Goal: Check status: Check status

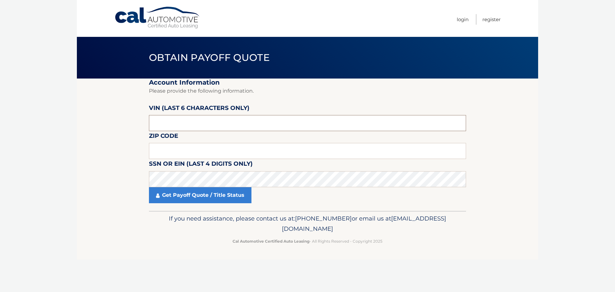
click at [245, 124] on input "text" at bounding box center [307, 123] width 317 height 16
click at [214, 127] on input "text" at bounding box center [307, 123] width 317 height 16
type input "200877"
click at [97, 185] on section "Account Information Please provide the following information. VIN (last 6 chara…" at bounding box center [307, 144] width 461 height 132
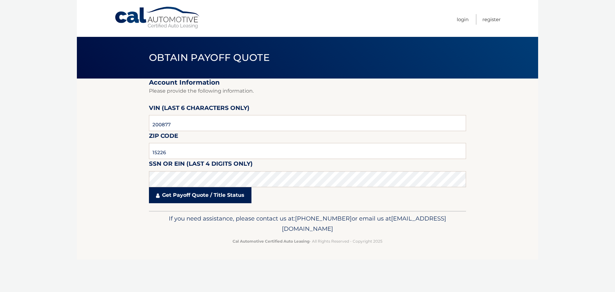
click at [162, 197] on link "Get Payoff Quote / Title Status" at bounding box center [200, 195] width 102 height 16
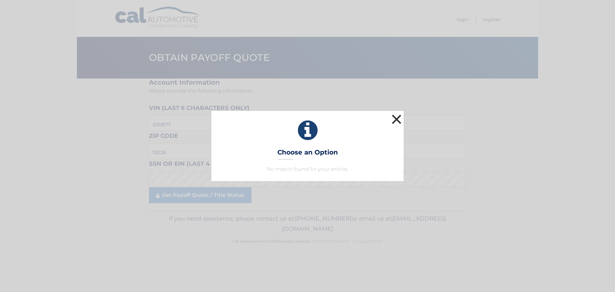
click at [399, 119] on button "×" at bounding box center [396, 119] width 13 height 13
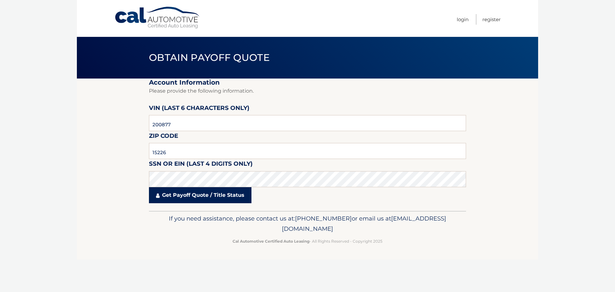
click at [201, 197] on link "Get Payoff Quote / Title Status" at bounding box center [200, 195] width 102 height 16
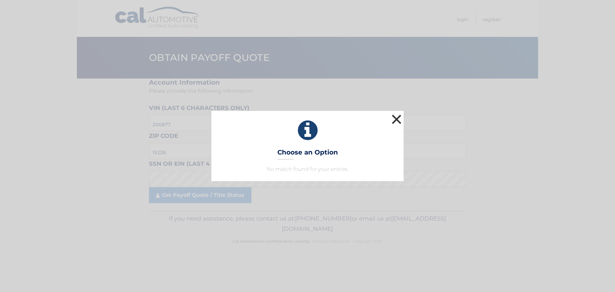
click at [397, 118] on button "×" at bounding box center [396, 119] width 13 height 13
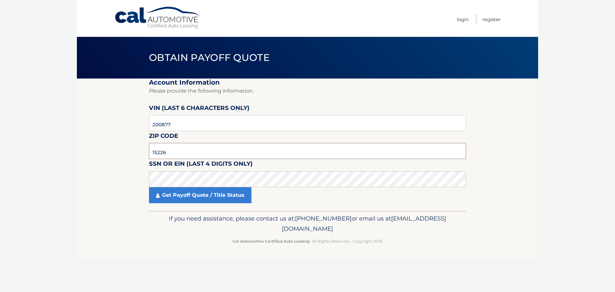
click at [220, 148] on input "15226" at bounding box center [307, 151] width 317 height 16
type input "15221"
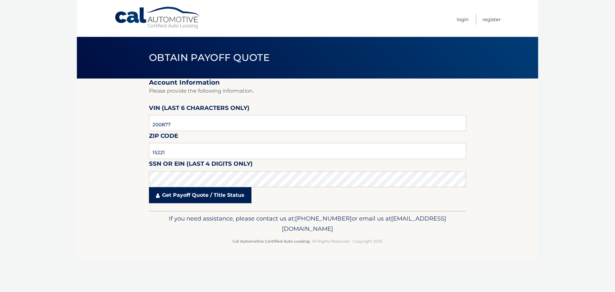
click at [188, 197] on link "Get Payoff Quote / Title Status" at bounding box center [200, 195] width 102 height 16
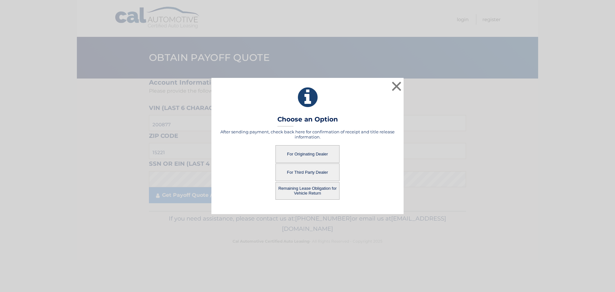
click at [291, 153] on button "For Originating Dealer" at bounding box center [307, 154] width 64 height 18
click at [302, 151] on button "For Originating Dealer" at bounding box center [307, 154] width 64 height 18
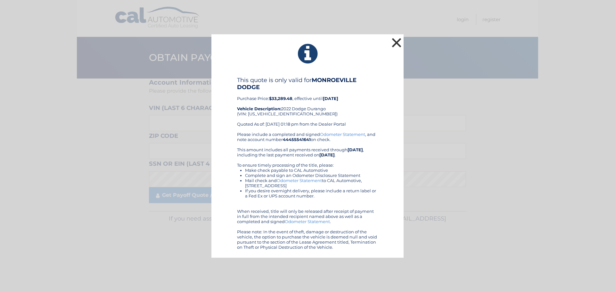
click at [394, 44] on button "×" at bounding box center [396, 42] width 13 height 13
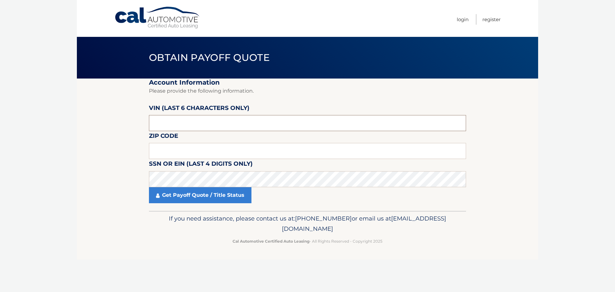
click at [177, 125] on input "text" at bounding box center [307, 123] width 317 height 16
click at [257, 124] on input "text" at bounding box center [307, 123] width 317 height 16
type input "200877"
type input "15221"
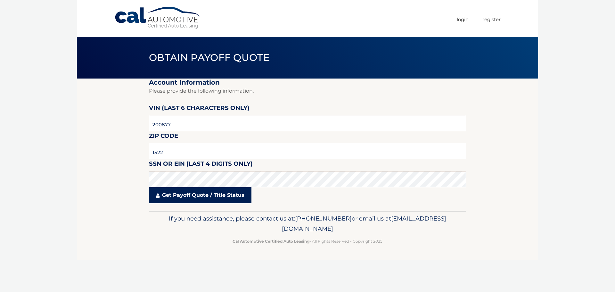
click at [193, 195] on link "Get Payoff Quote / Title Status" at bounding box center [200, 195] width 102 height 16
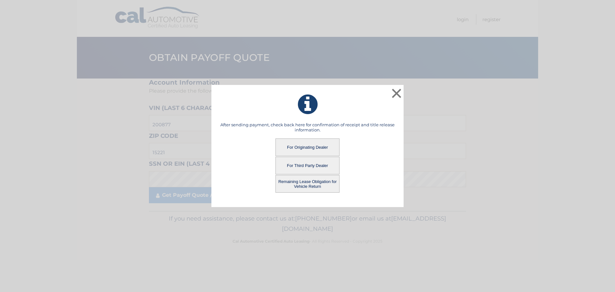
click at [286, 183] on button "Remaining Lease Obligation for Vehicle Return" at bounding box center [307, 184] width 64 height 18
click at [295, 183] on button "Remaining Lease Obligation for Vehicle Return" at bounding box center [307, 184] width 64 height 18
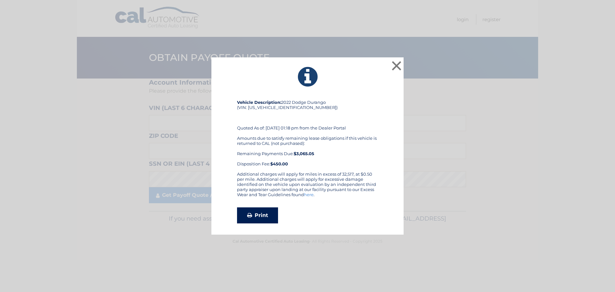
click at [257, 215] on link "Print" at bounding box center [257, 215] width 41 height 16
